Goal: Find specific page/section: Find specific page/section

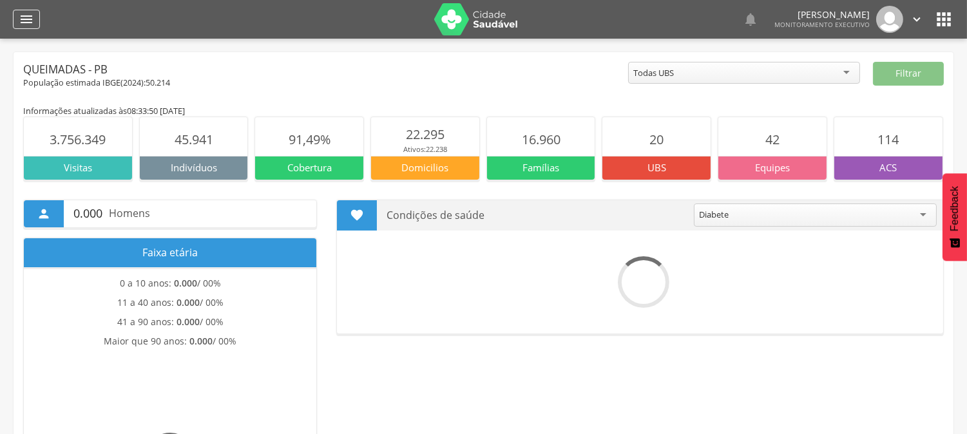
click at [20, 23] on icon "" at bounding box center [26, 19] width 15 height 15
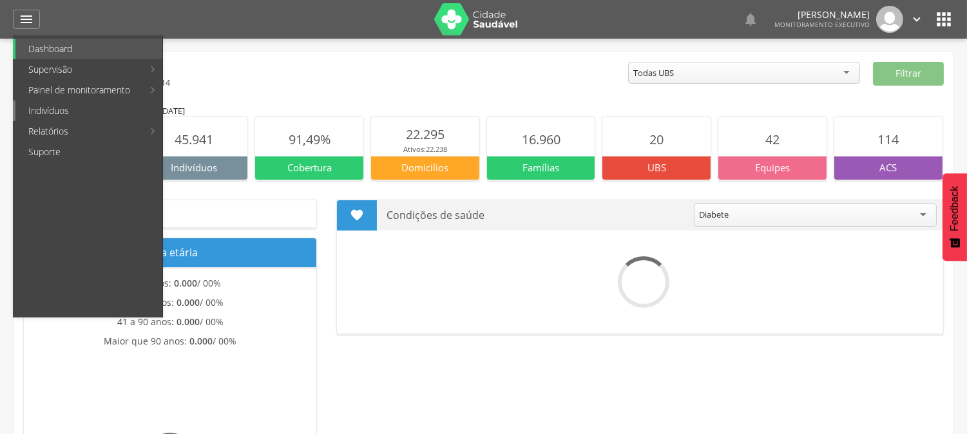
click at [57, 108] on link "Indivíduos" at bounding box center [88, 111] width 147 height 21
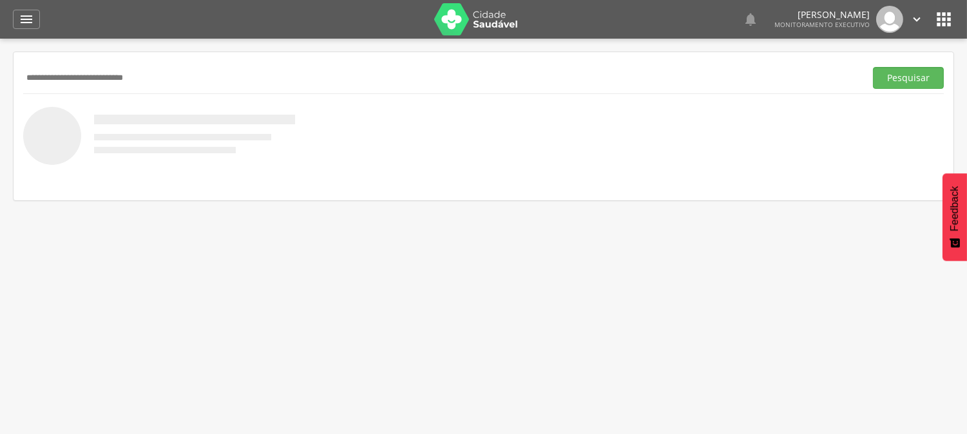
type input "**********"
click at [873, 67] on button "Pesquisar" at bounding box center [908, 78] width 71 height 22
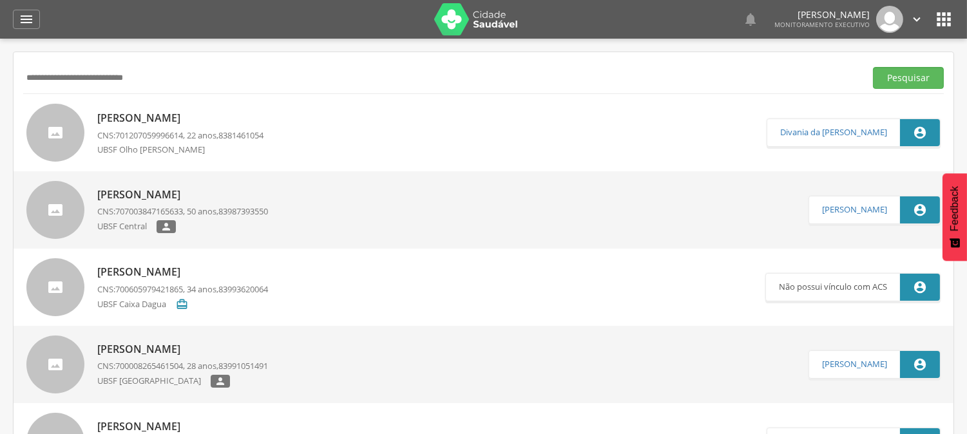
click at [202, 118] on p "[PERSON_NAME]" at bounding box center [180, 118] width 166 height 15
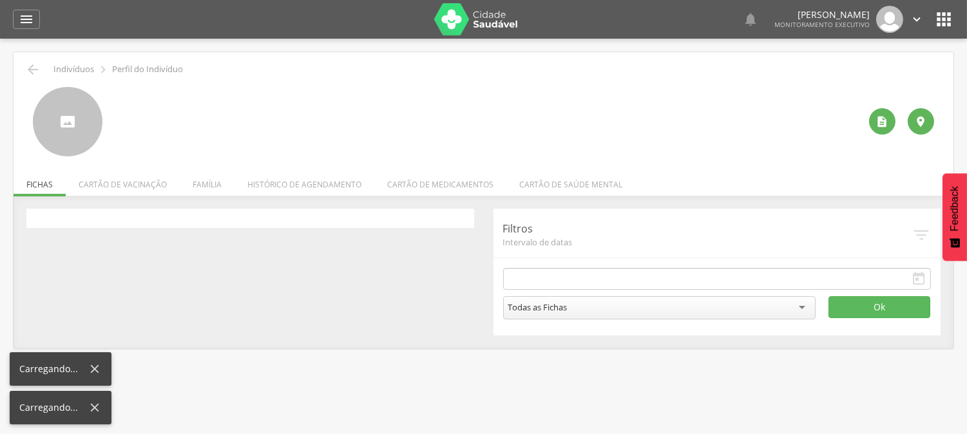
type input "**********"
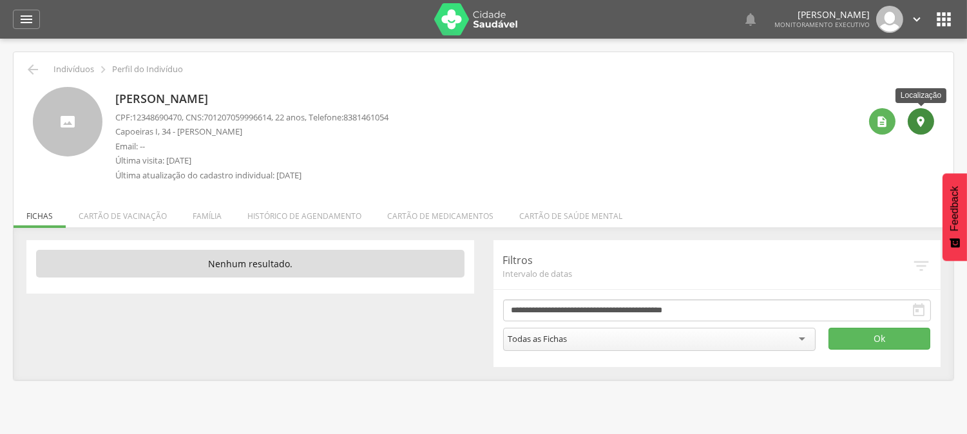
click at [930, 119] on div "" at bounding box center [921, 121] width 26 height 26
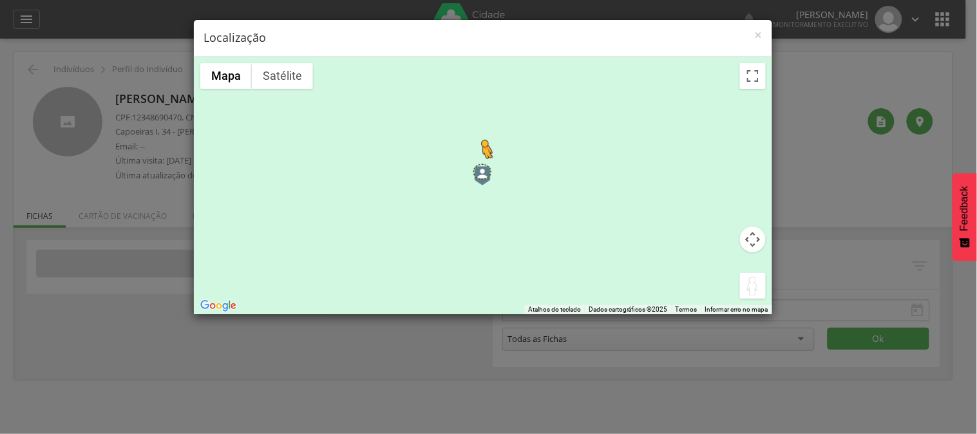
drag, startPoint x: 748, startPoint y: 287, endPoint x: 481, endPoint y: 171, distance: 291.1
click at [481, 171] on div "Pressione as teclas Alt + Enter para ativar o recurso de arrastar com o teclado…" at bounding box center [483, 186] width 579 height 258
drag, startPoint x: 744, startPoint y: 287, endPoint x: 516, endPoint y: 185, distance: 249.8
click at [526, 191] on div "Pressione as teclas Alt + Enter para ativar o recurso de arrastar com o teclado…" at bounding box center [483, 186] width 579 height 258
click at [503, 175] on div "Não há dados disponíveis." at bounding box center [483, 186] width 579 height 258
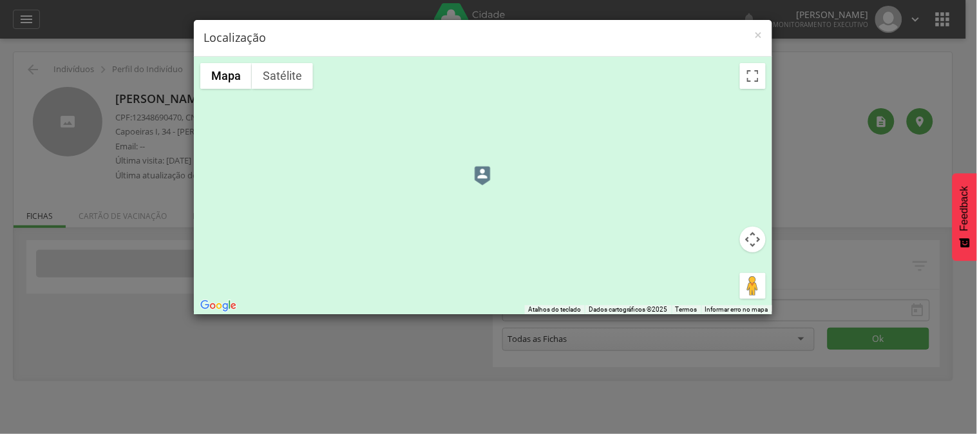
click at [755, 248] on button "Controles da câmera no mapa" at bounding box center [753, 240] width 26 height 26
click at [722, 215] on button "Aumentar o zoom" at bounding box center [721, 208] width 26 height 26
click at [722, 215] on div "Não há dados disponíveis. Mapa Relevo Satélite Marcadores Atalhos do teclado Da…" at bounding box center [483, 186] width 579 height 258
click at [754, 240] on button "Controles da câmera no mapa" at bounding box center [753, 240] width 26 height 26
click at [723, 273] on button "Diminuir o zoom" at bounding box center [721, 272] width 26 height 26
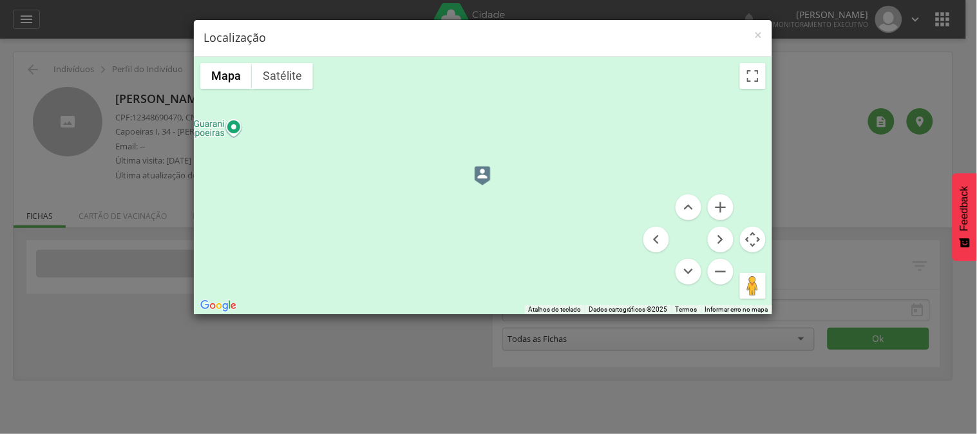
click at [756, 236] on button "Controles da câmera no mapa" at bounding box center [753, 240] width 26 height 26
click at [752, 235] on button "Controles da câmera no mapa" at bounding box center [753, 240] width 26 height 26
click at [724, 207] on button "Aumentar o zoom" at bounding box center [721, 208] width 26 height 26
click at [724, 207] on div "Não há dados disponíveis. Mapa Relevo Satélite Marcadores Atalhos do teclado Da…" at bounding box center [483, 186] width 579 height 258
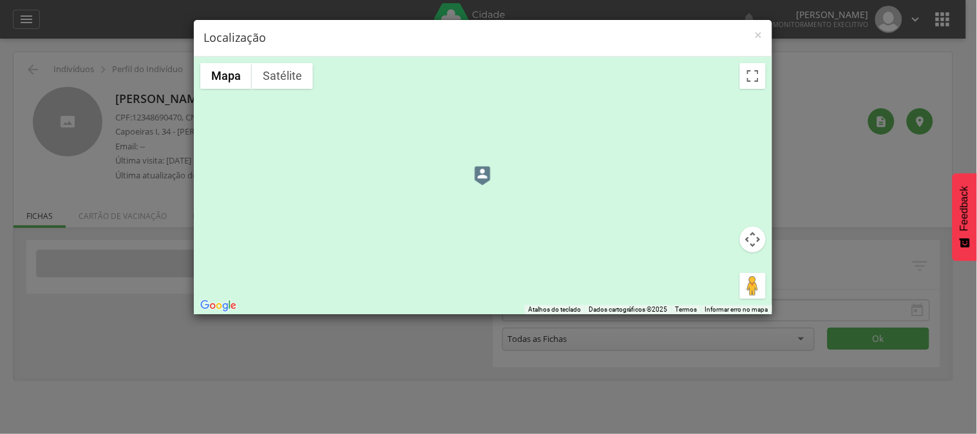
click at [757, 254] on div "Não há dados disponíveis." at bounding box center [483, 186] width 579 height 258
click at [769, 243] on div "Não há dados disponíveis." at bounding box center [483, 186] width 579 height 258
click at [754, 237] on button "Controles da câmera no mapa" at bounding box center [753, 240] width 26 height 26
click at [660, 240] on button "Mover para a esquerda" at bounding box center [657, 240] width 26 height 26
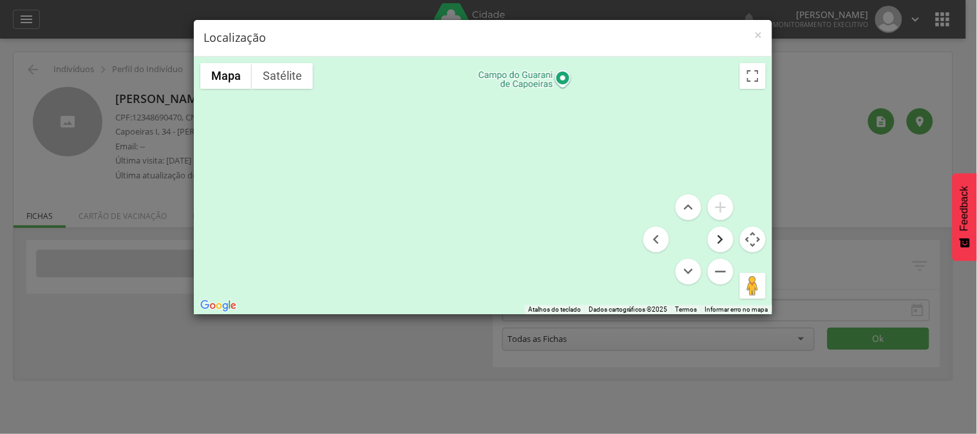
click at [724, 236] on button "Mover para a direita" at bounding box center [721, 240] width 26 height 26
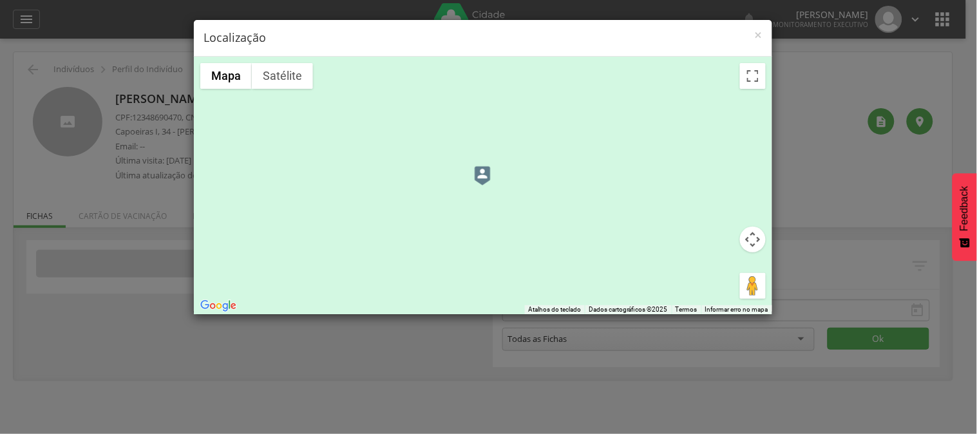
click at [478, 178] on img at bounding box center [483, 175] width 16 height 19
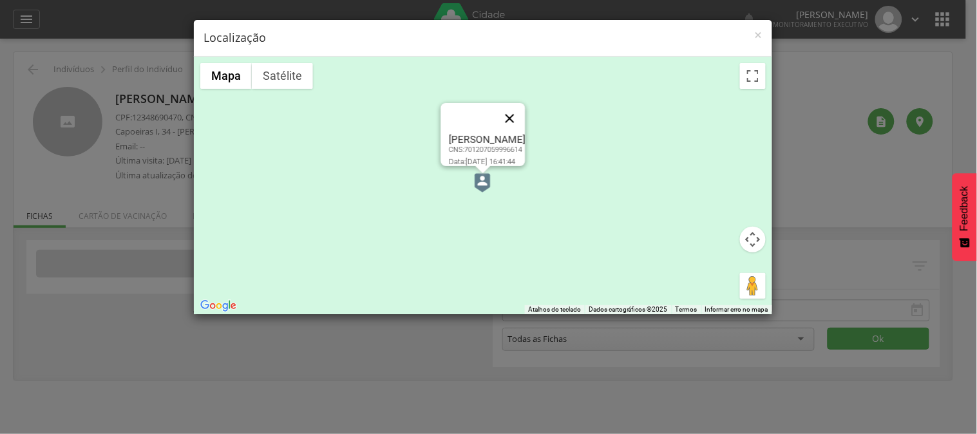
click at [526, 107] on button "Fechar" at bounding box center [510, 118] width 31 height 31
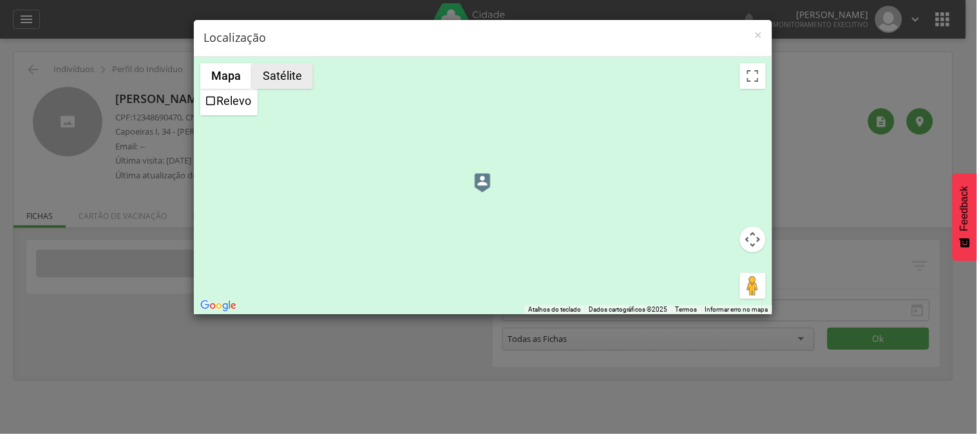
click at [286, 78] on button "Satélite" at bounding box center [282, 76] width 61 height 26
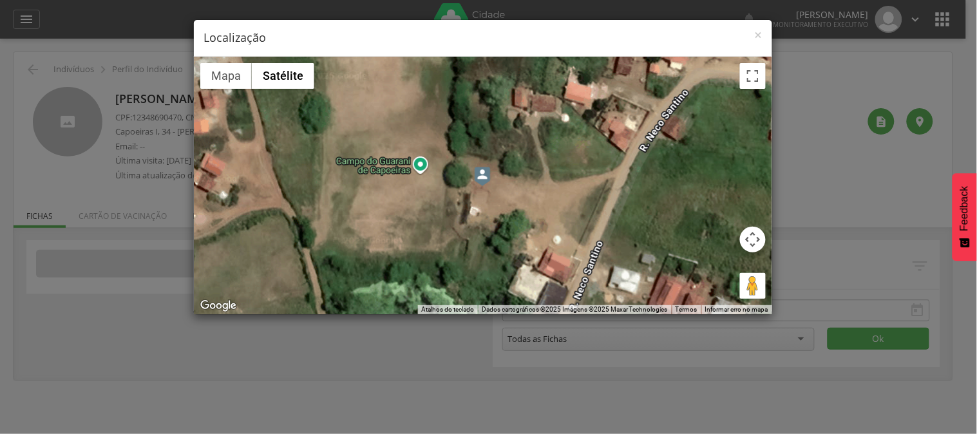
click at [568, 201] on div "Não há dados disponíveis." at bounding box center [483, 186] width 579 height 258
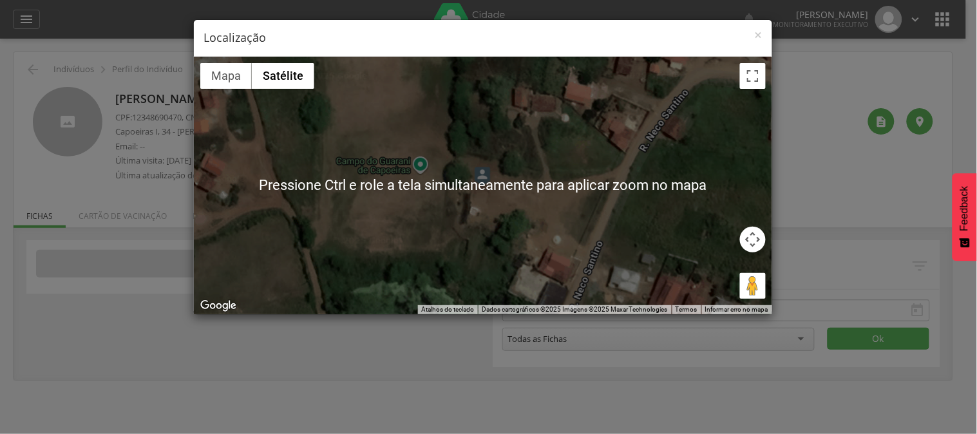
click at [526, 177] on div "Não há dados disponíveis." at bounding box center [483, 186] width 579 height 258
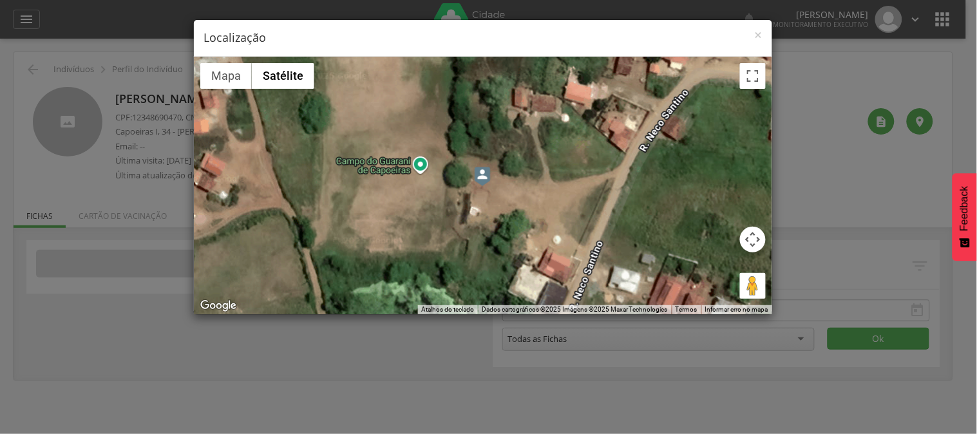
click at [589, 233] on div "Não há dados disponíveis." at bounding box center [483, 186] width 579 height 258
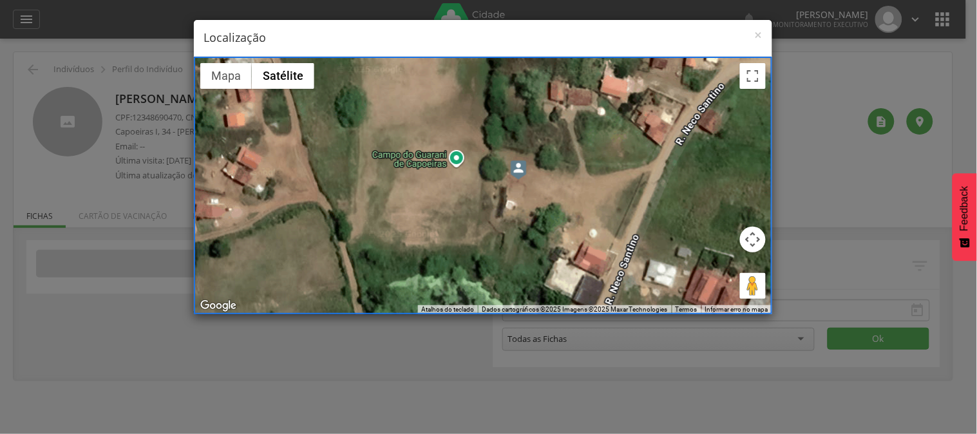
click at [530, 185] on div "Não há dados disponíveis." at bounding box center [483, 186] width 579 height 258
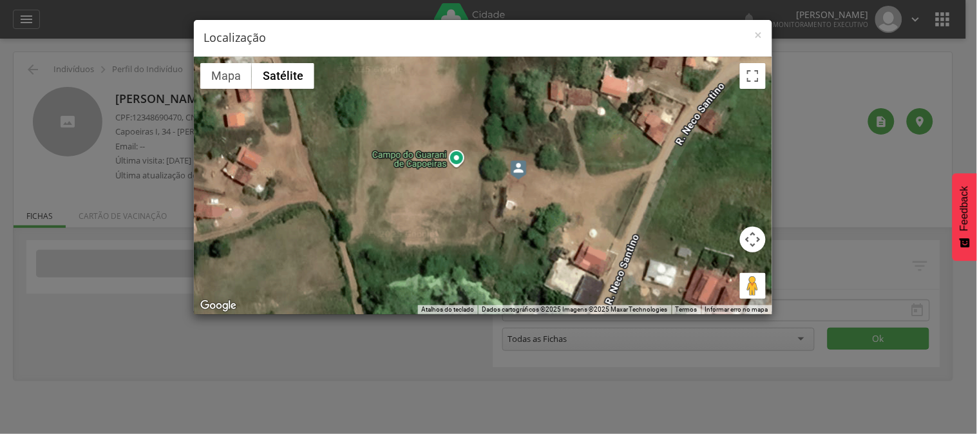
click at [529, 185] on div "Não há dados disponíveis." at bounding box center [483, 186] width 579 height 258
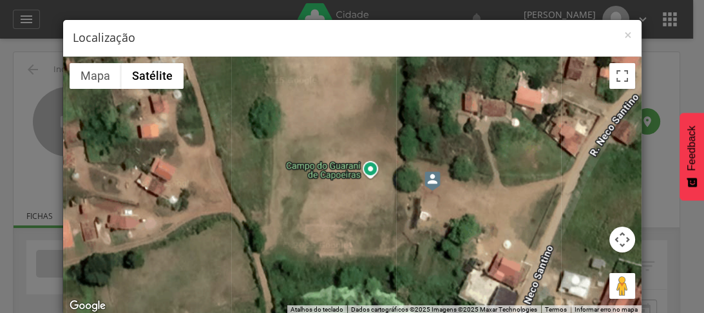
drag, startPoint x: 430, startPoint y: 209, endPoint x: 474, endPoint y: 223, distance: 46.0
click at [474, 223] on div "Não há dados disponíveis." at bounding box center [352, 186] width 579 height 258
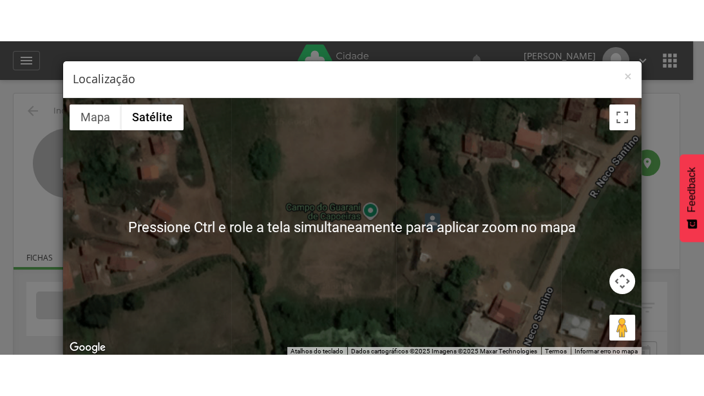
scroll to position [21, 0]
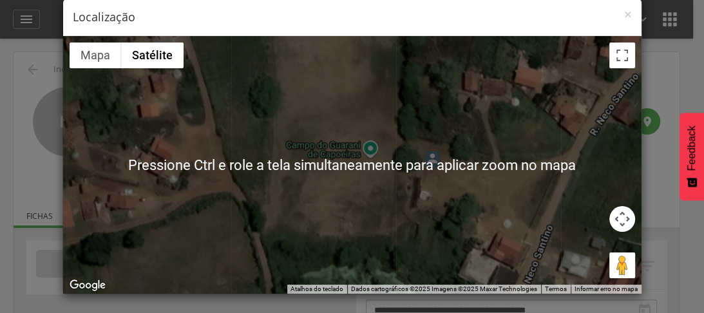
click at [611, 68] on div "Não há dados disponíveis." at bounding box center [352, 165] width 579 height 258
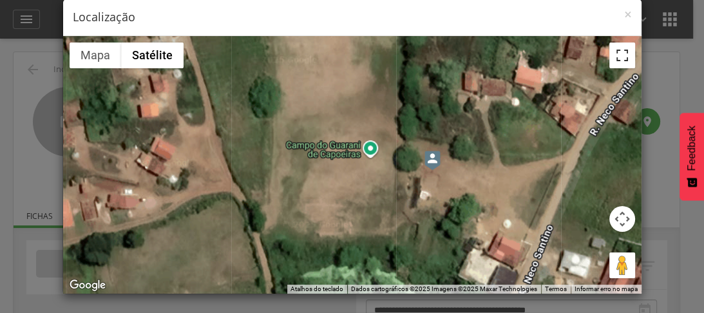
click at [613, 57] on button "Ativar a visualização em tela cheia" at bounding box center [622, 56] width 26 height 26
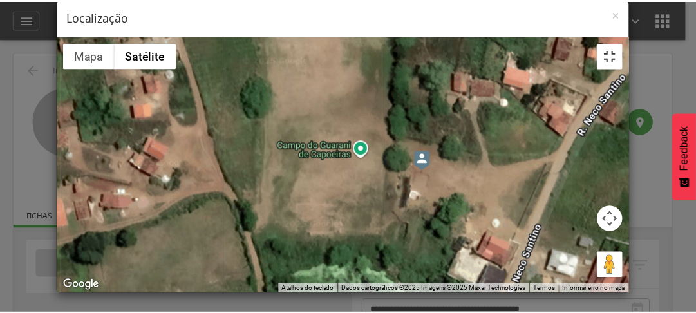
scroll to position [0, 0]
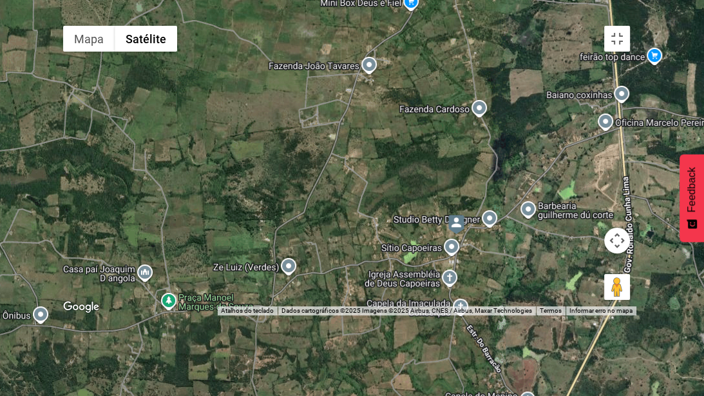
click at [223, 315] on div "Não há dados disponíveis." at bounding box center [347, 167] width 580 height 296
drag, startPoint x: 412, startPoint y: 251, endPoint x: 652, endPoint y: 91, distance: 288.6
click at [417, 247] on div "Não há dados disponíveis." at bounding box center [347, 167] width 580 height 296
drag, startPoint x: 704, startPoint y: 44, endPoint x: 704, endPoint y: 25, distance: 18.7
click at [637, 37] on div "Não há dados disponíveis." at bounding box center [347, 167] width 580 height 296
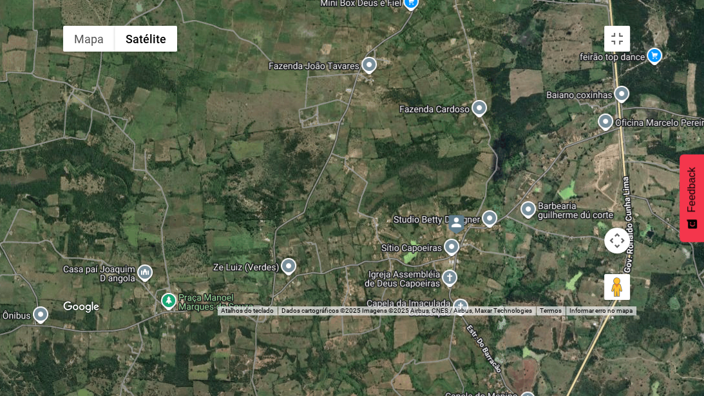
click at [637, 19] on div "Não há dados disponíveis." at bounding box center [347, 167] width 580 height 296
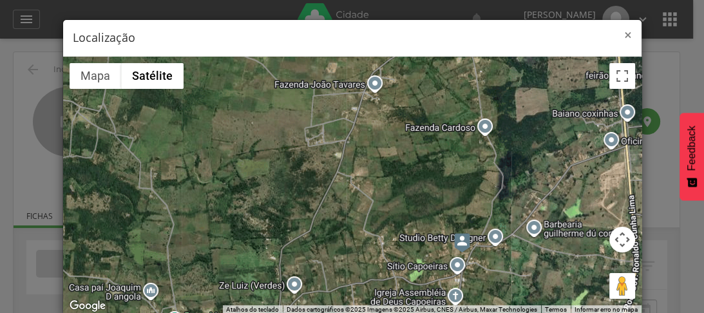
click at [624, 41] on span "×" at bounding box center [628, 35] width 8 height 18
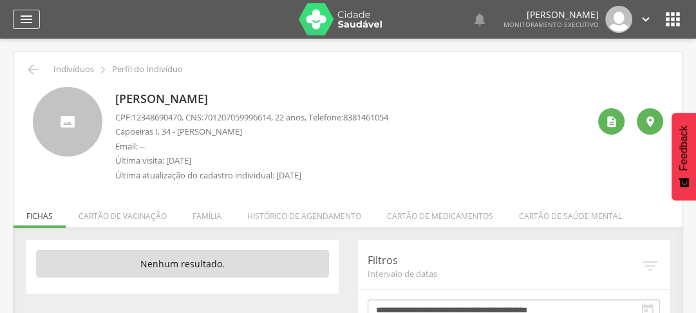
click at [26, 14] on icon "" at bounding box center [26, 19] width 15 height 15
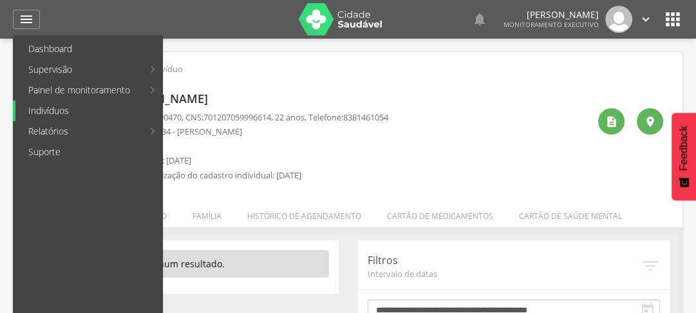
click at [63, 101] on link "Indivíduos" at bounding box center [88, 111] width 147 height 21
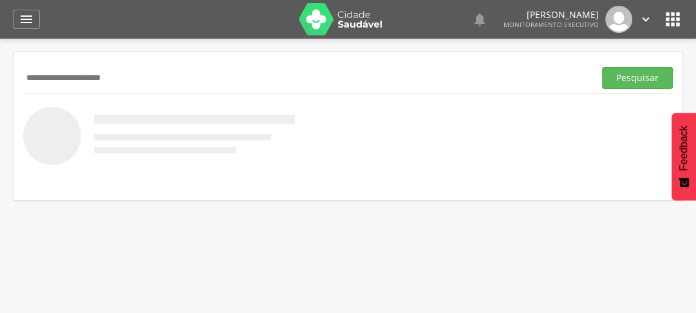
type input "**********"
click at [602, 67] on button "Pesquisar" at bounding box center [637, 78] width 71 height 22
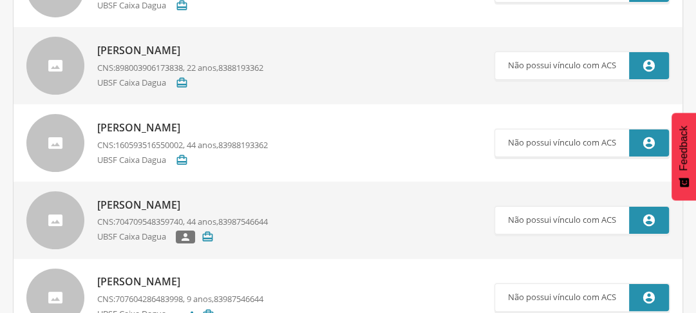
scroll to position [155, 0]
